Goal: Information Seeking & Learning: Learn about a topic

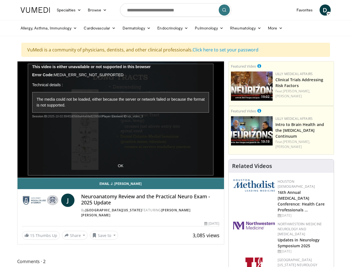
click at [55, 10] on link "Specialties" at bounding box center [68, 9] width 31 height 11
click at [85, 10] on link "Browse" at bounding box center [98, 9] width 26 height 11
click at [331, 10] on span "D" at bounding box center [325, 9] width 11 height 11
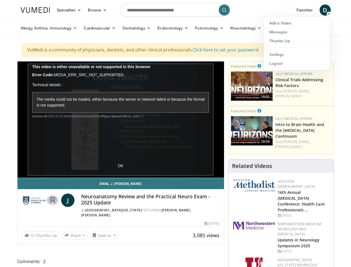
click at [35, 28] on link "Allergy, Asthma, Immunology" at bounding box center [48, 28] width 63 height 11
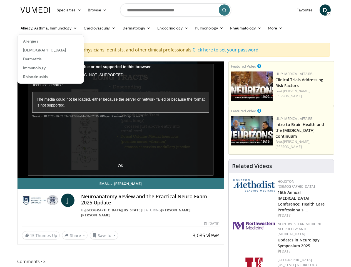
click at [86, 28] on link "Cardiovascular" at bounding box center [99, 28] width 39 height 11
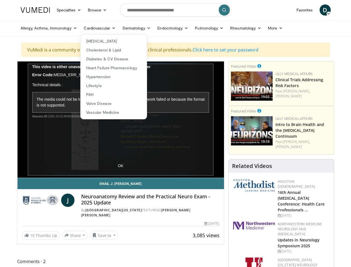
click at [123, 28] on link "Dermatology" at bounding box center [136, 28] width 35 height 11
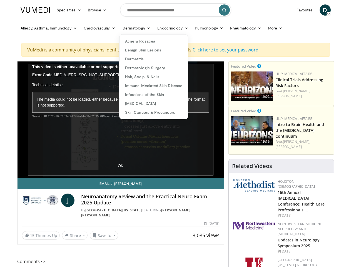
click at [159, 28] on link "Endocrinology" at bounding box center [173, 28] width 38 height 11
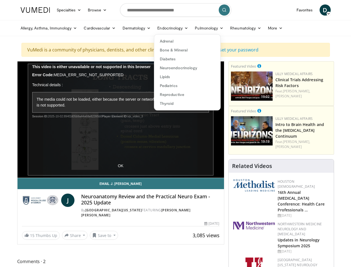
click at [195, 28] on link "Pulmonology" at bounding box center [209, 28] width 35 height 11
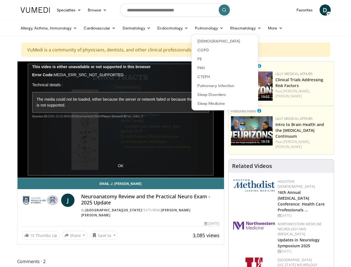
click at [232, 28] on link "Rheumatology" at bounding box center [246, 28] width 38 height 11
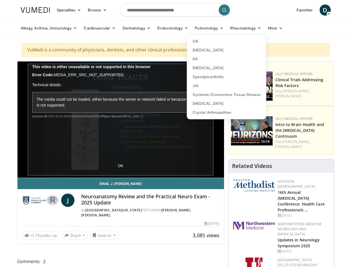
click at [265, 28] on link "More" at bounding box center [275, 28] width 21 height 11
